Goal: Task Accomplishment & Management: Manage account settings

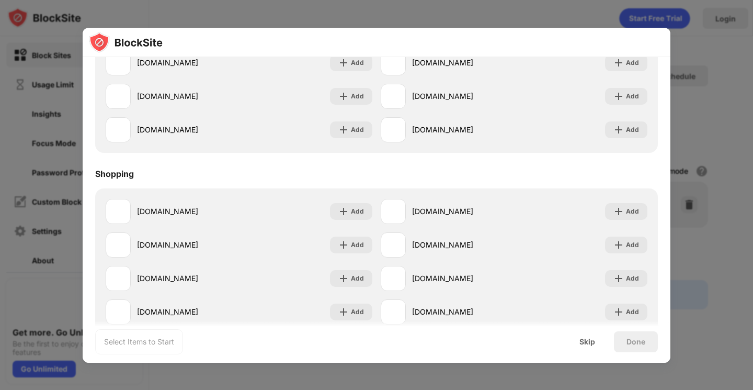
scroll to position [1126, 0]
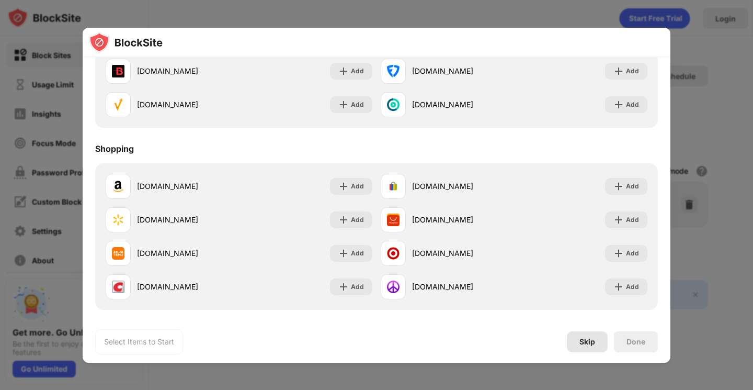
click at [588, 343] on div "Skip" at bounding box center [587, 341] width 16 height 8
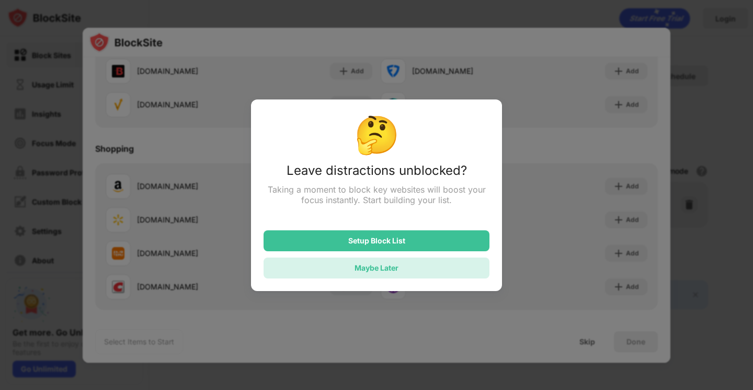
click at [396, 266] on div "Maybe Later" at bounding box center [377, 267] width 44 height 9
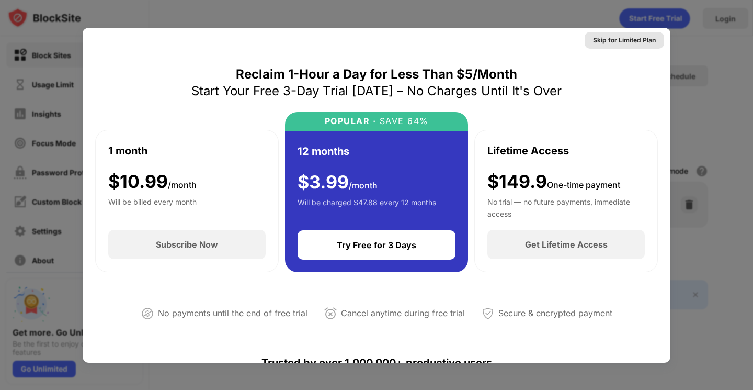
click at [628, 43] on div "Skip for Limited Plan" at bounding box center [624, 40] width 63 height 10
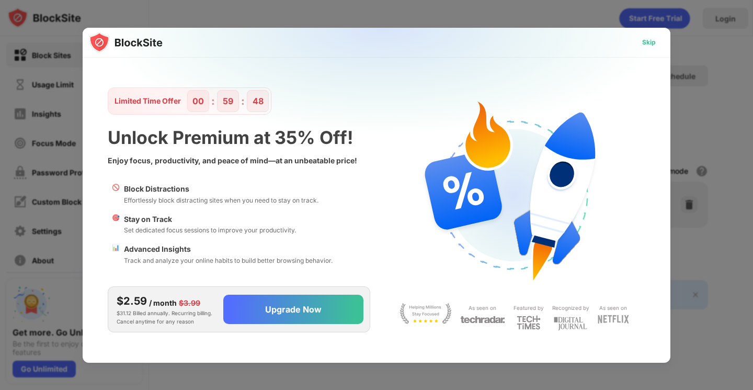
click at [652, 42] on div "Skip" at bounding box center [649, 42] width 14 height 10
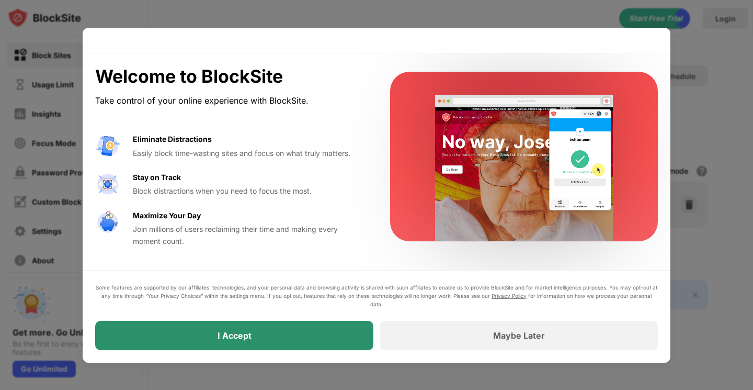
click at [311, 344] on div "I Accept" at bounding box center [234, 335] width 278 height 29
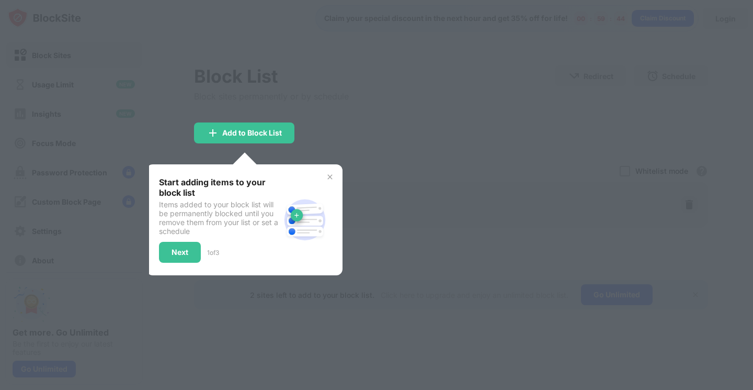
click at [329, 178] on img at bounding box center [330, 177] width 8 height 8
